Goal: Information Seeking & Learning: Understand process/instructions

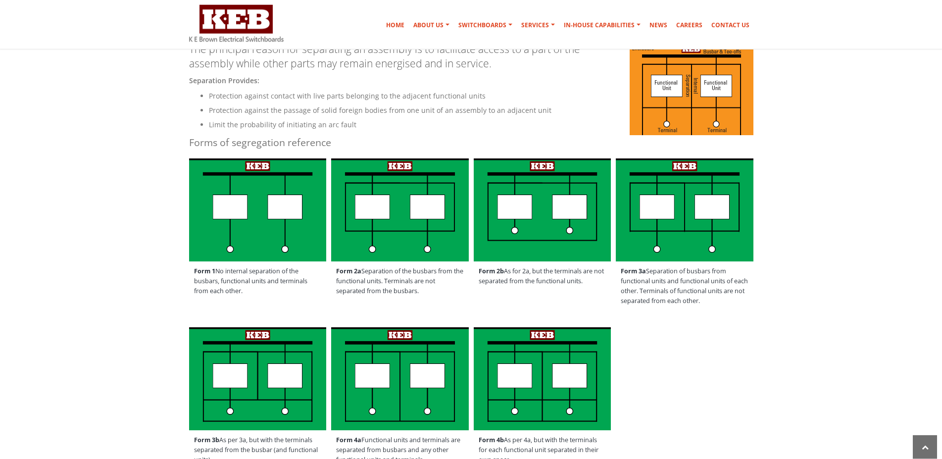
scroll to position [252, 0]
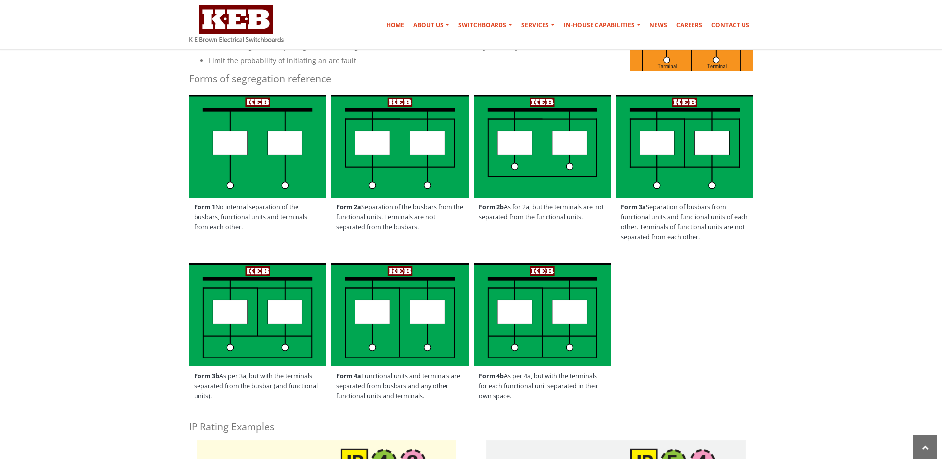
click at [726, 340] on div "Form 3b As per 3a, but with the terminals separated from the busbar (and functi…" at bounding box center [471, 336] width 579 height 151
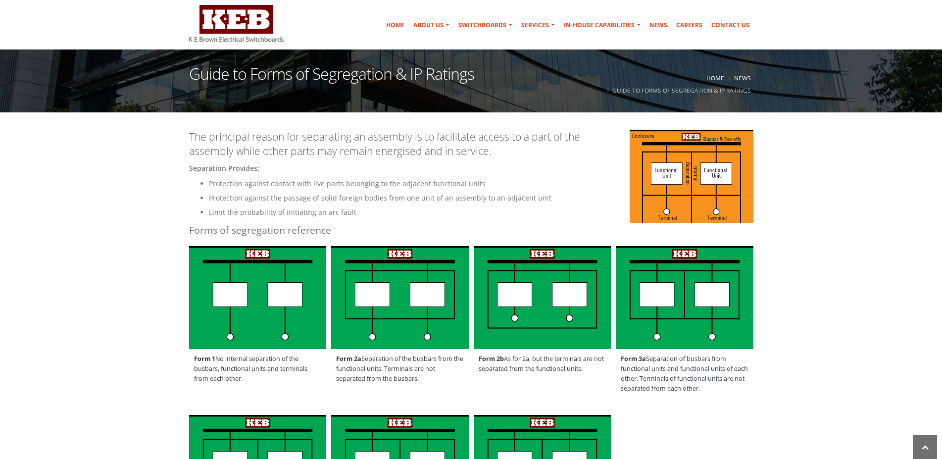
scroll to position [0, 0]
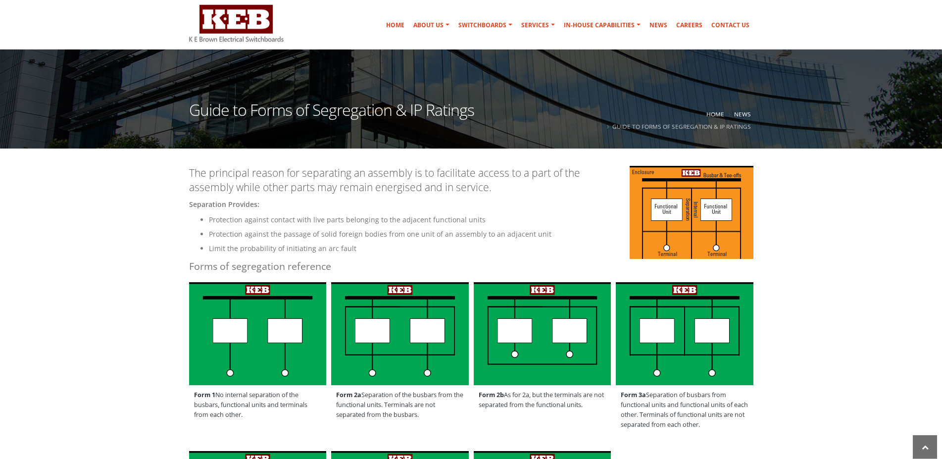
scroll to position [101, 0]
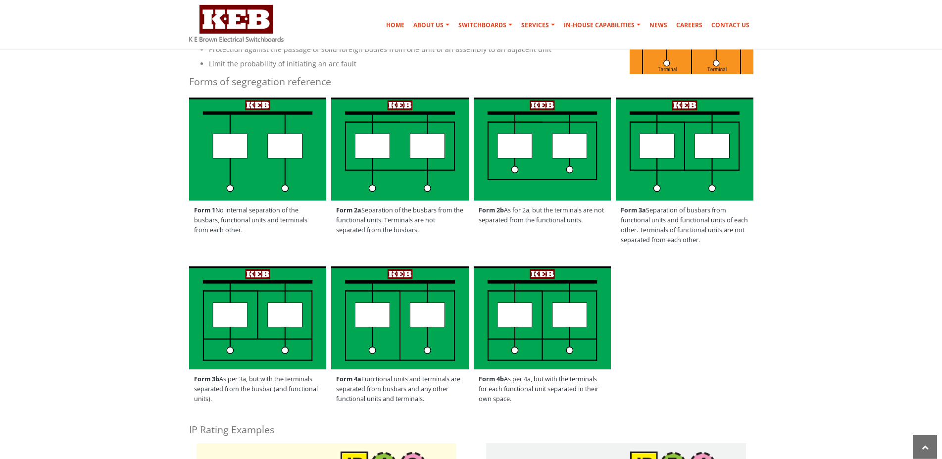
scroll to position [303, 0]
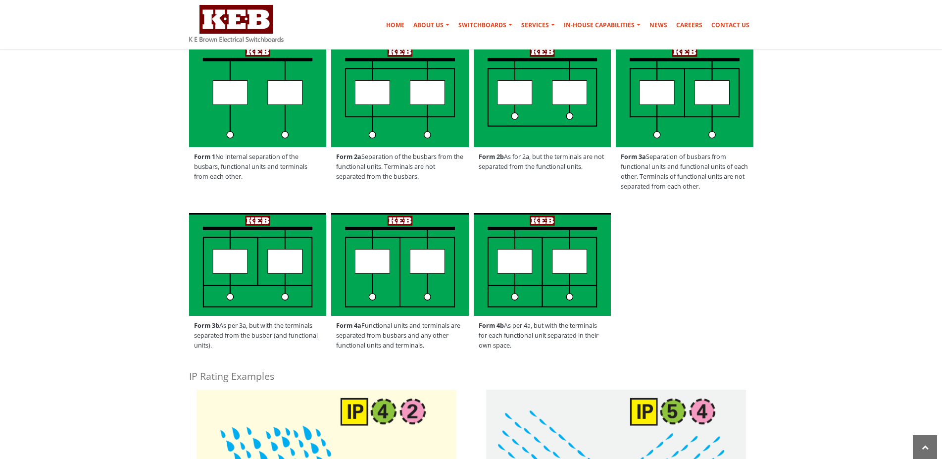
drag, startPoint x: 701, startPoint y: 251, endPoint x: 695, endPoint y: 243, distance: 9.9
click at [696, 243] on div "Form 3b As per 3a, but with the terminals separated from the busbar (and functi…" at bounding box center [471, 285] width 579 height 151
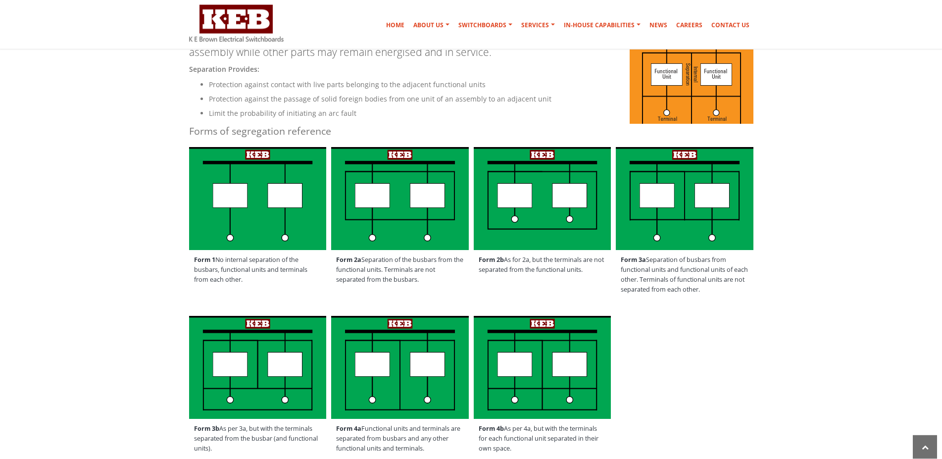
scroll to position [202, 0]
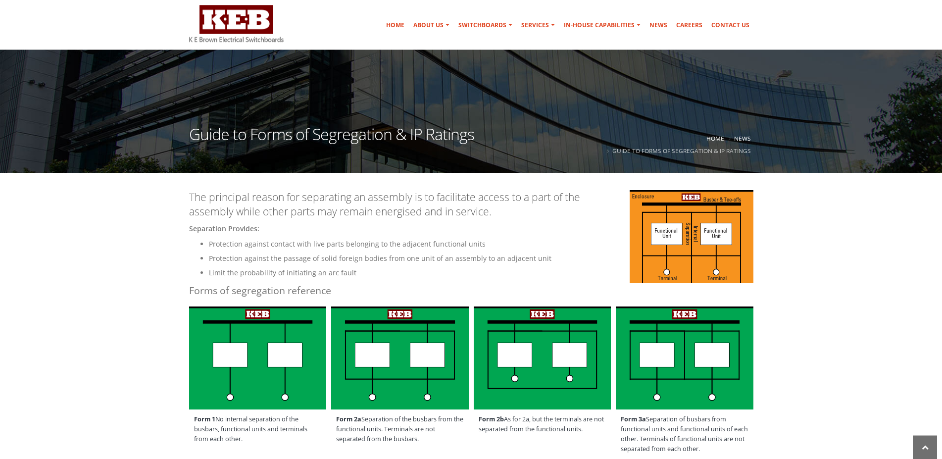
scroll to position [101, 0]
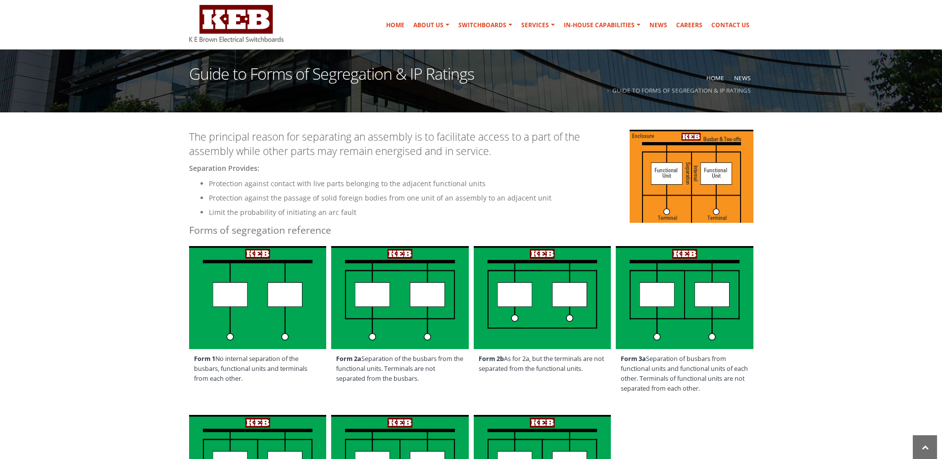
click at [671, 211] on img at bounding box center [692, 176] width 124 height 93
click at [468, 209] on li "Limit the probability of initiating an arc fault" at bounding box center [481, 212] width 544 height 12
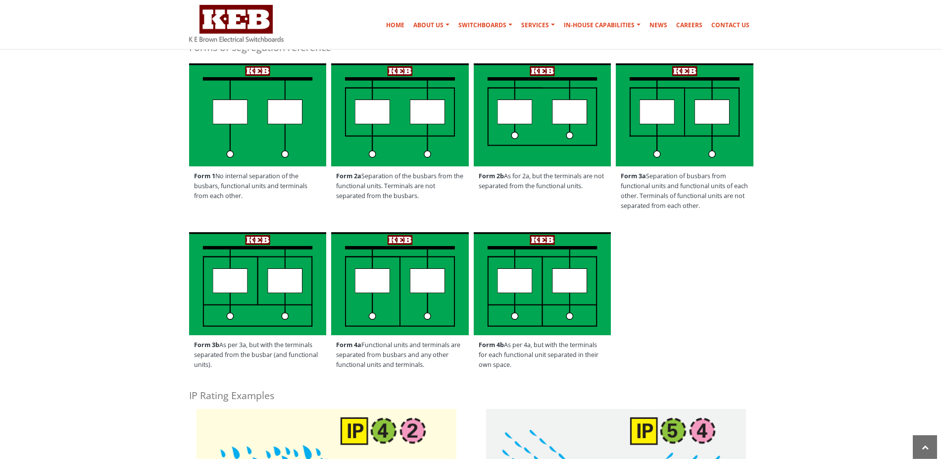
scroll to position [303, 0]
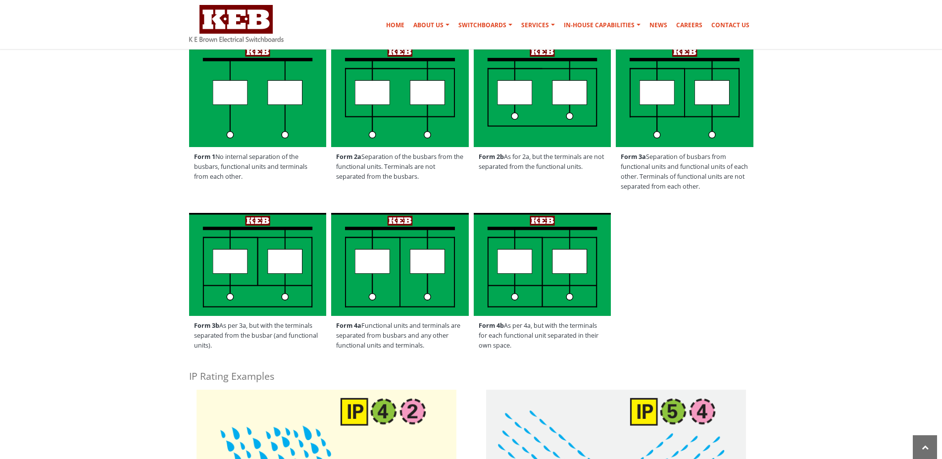
click at [759, 280] on div "Form 3b As per 3a, but with the terminals separated from the busbar (and functi…" at bounding box center [471, 285] width 579 height 151
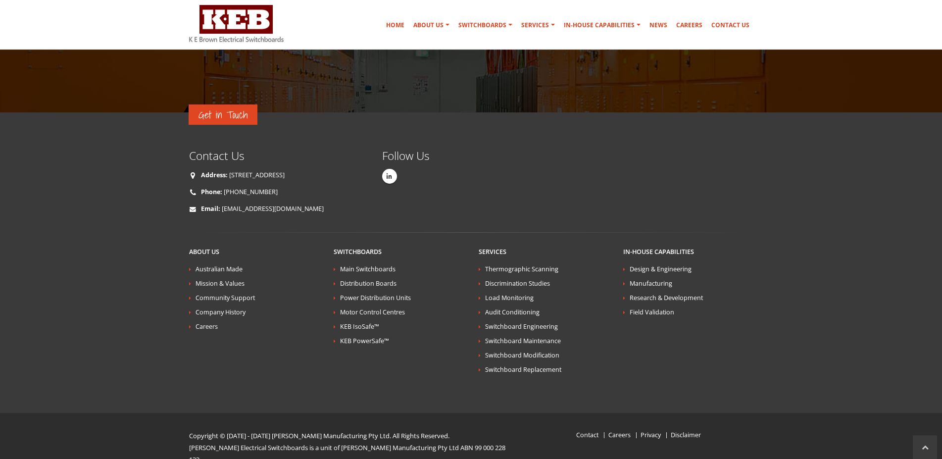
scroll to position [1859, 0]
